Goal: Use online tool/utility: Utilize a website feature to perform a specific function

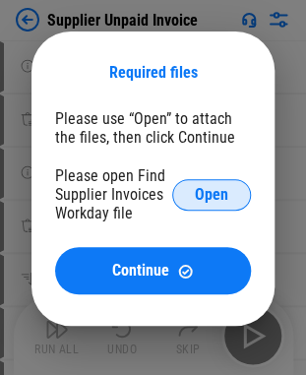
click at [220, 189] on span "Open" at bounding box center [211, 195] width 33 height 16
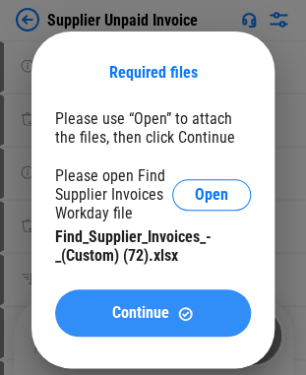
click at [149, 307] on span "Continue" at bounding box center [140, 313] width 57 height 16
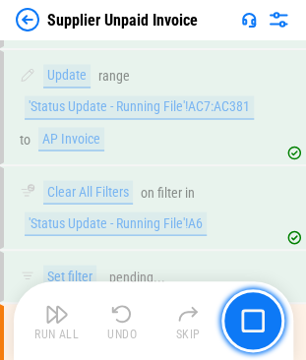
scroll to position [18771, 0]
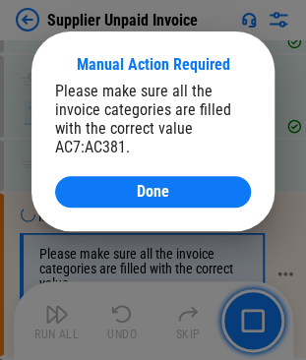
drag, startPoint x: 168, startPoint y: 199, endPoint x: 113, endPoint y: 236, distance: 66.5
click at [168, 199] on span "Done" at bounding box center [153, 192] width 32 height 16
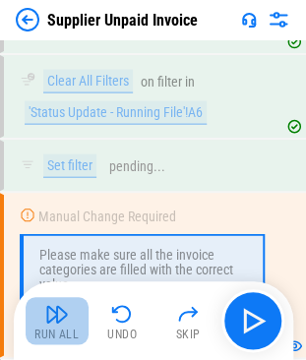
click at [51, 322] on img "button" at bounding box center [57, 314] width 24 height 24
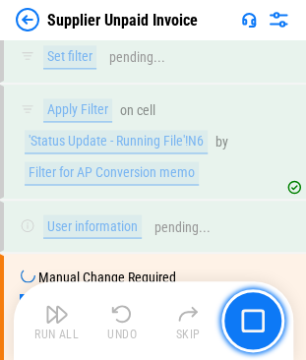
scroll to position [19548, 0]
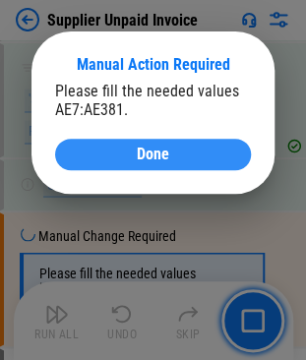
click at [175, 148] on div "Done" at bounding box center [153, 154] width 148 height 16
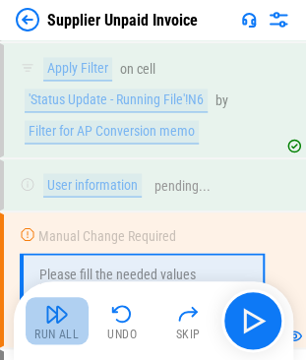
click at [59, 312] on img "button" at bounding box center [57, 314] width 24 height 24
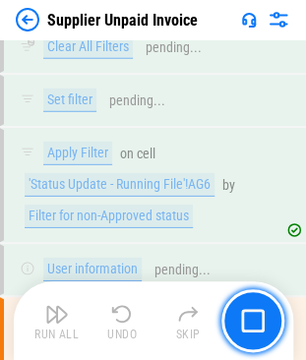
scroll to position [23556, 0]
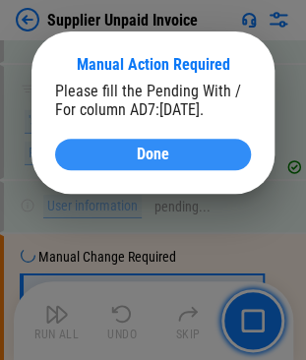
click at [159, 153] on span "Done" at bounding box center [153, 154] width 32 height 16
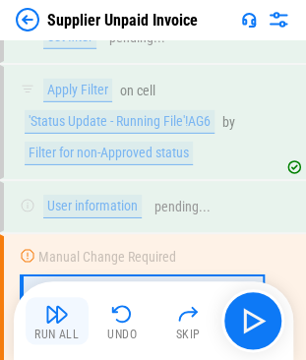
click at [43, 318] on button "Run All" at bounding box center [57, 320] width 63 height 47
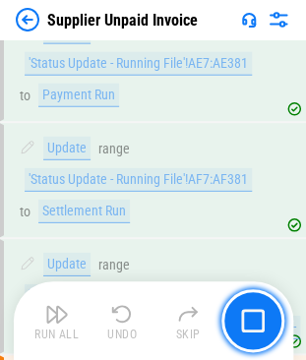
scroll to position [30859, 0]
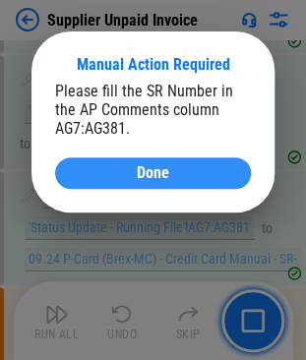
click at [183, 172] on div "Done" at bounding box center [153, 173] width 148 height 16
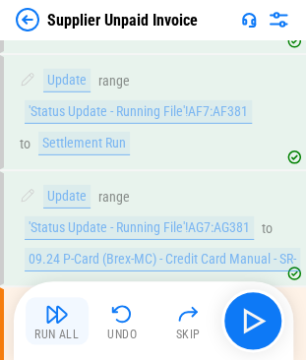
click at [59, 336] on div "Run All" at bounding box center [56, 334] width 44 height 12
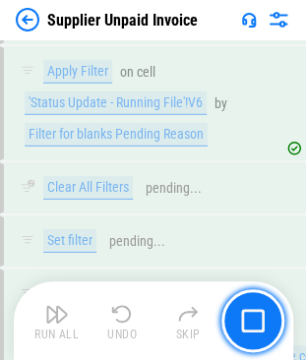
scroll to position [42821, 0]
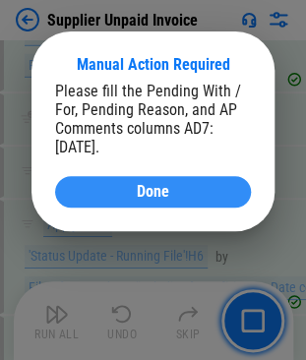
click at [116, 204] on button "Done" at bounding box center [153, 191] width 196 height 31
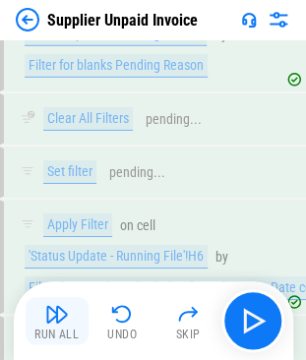
click at [54, 323] on img "button" at bounding box center [57, 314] width 24 height 24
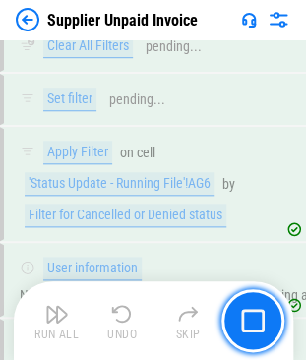
scroll to position [45118, 0]
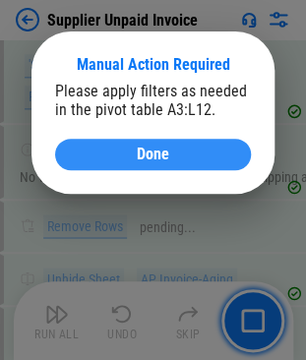
click at [145, 151] on span "Done" at bounding box center [153, 154] width 32 height 16
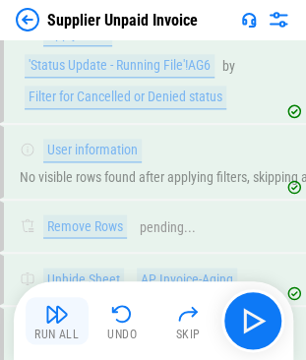
click at [55, 322] on img "button" at bounding box center [57, 314] width 24 height 24
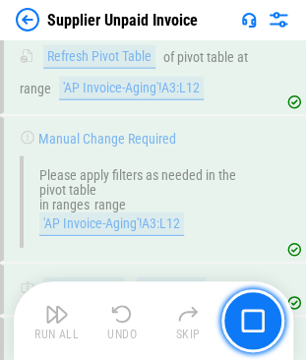
scroll to position [45393, 0]
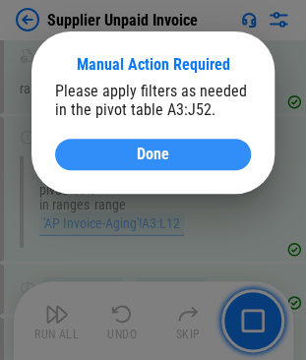
click at [180, 157] on div "Done" at bounding box center [153, 154] width 148 height 16
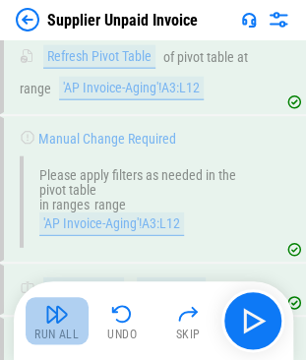
click at [46, 323] on img "button" at bounding box center [57, 314] width 24 height 24
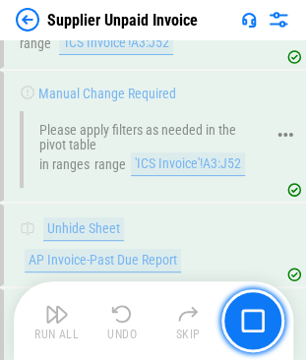
scroll to position [45723, 0]
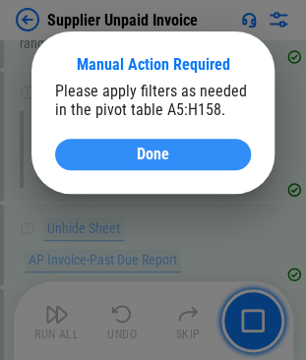
click at [212, 149] on div "Done" at bounding box center [153, 154] width 148 height 16
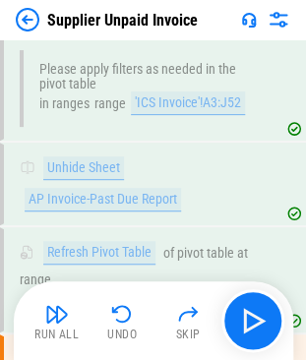
scroll to position [45916, 0]
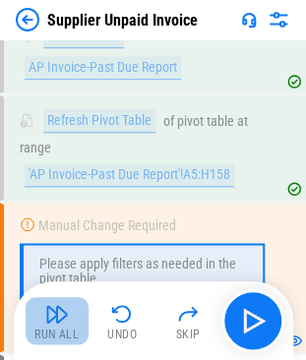
click at [49, 335] on div "Run All" at bounding box center [56, 334] width 44 height 12
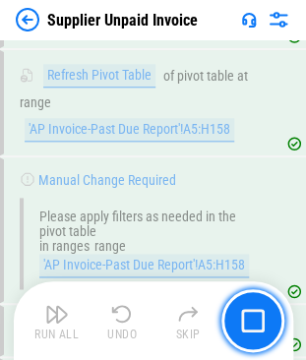
scroll to position [46007, 0]
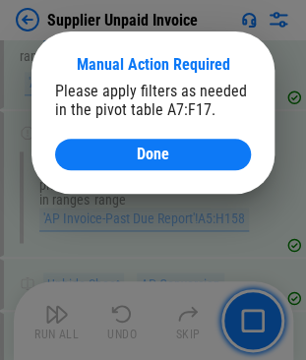
click at [177, 159] on div "Done" at bounding box center [153, 154] width 148 height 16
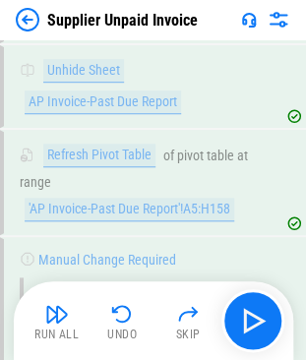
scroll to position [46046, 0]
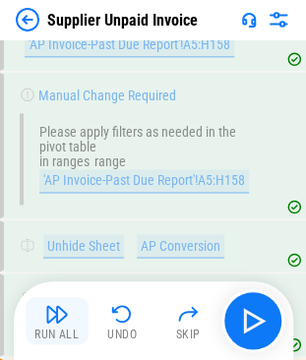
click at [46, 328] on div "Run All" at bounding box center [56, 334] width 44 height 12
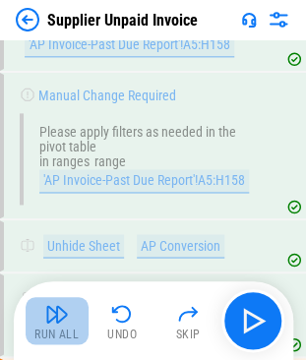
click at [56, 324] on img "button" at bounding box center [57, 314] width 24 height 24
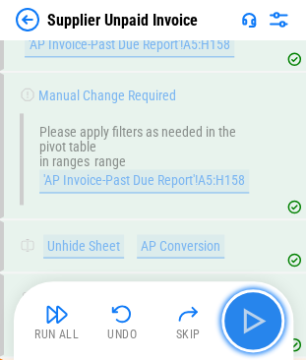
click at [240, 315] on img "button" at bounding box center [252, 320] width 31 height 31
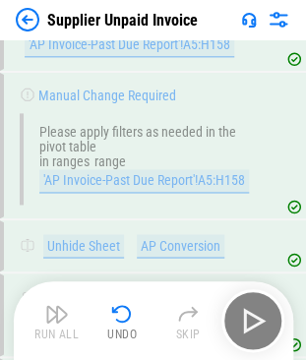
scroll to position [46042, 0]
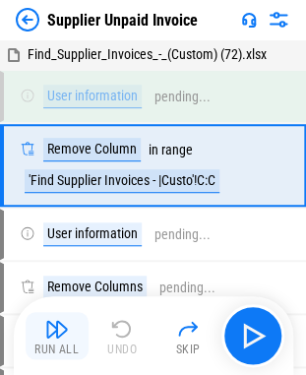
click at [64, 343] on div "Run All" at bounding box center [56, 349] width 44 height 12
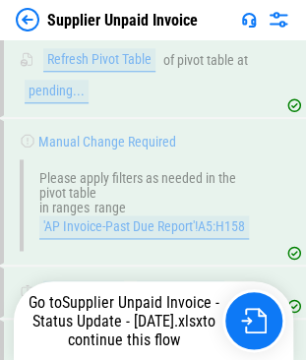
scroll to position [45985, 0]
